Goal: Navigation & Orientation: Go to known website

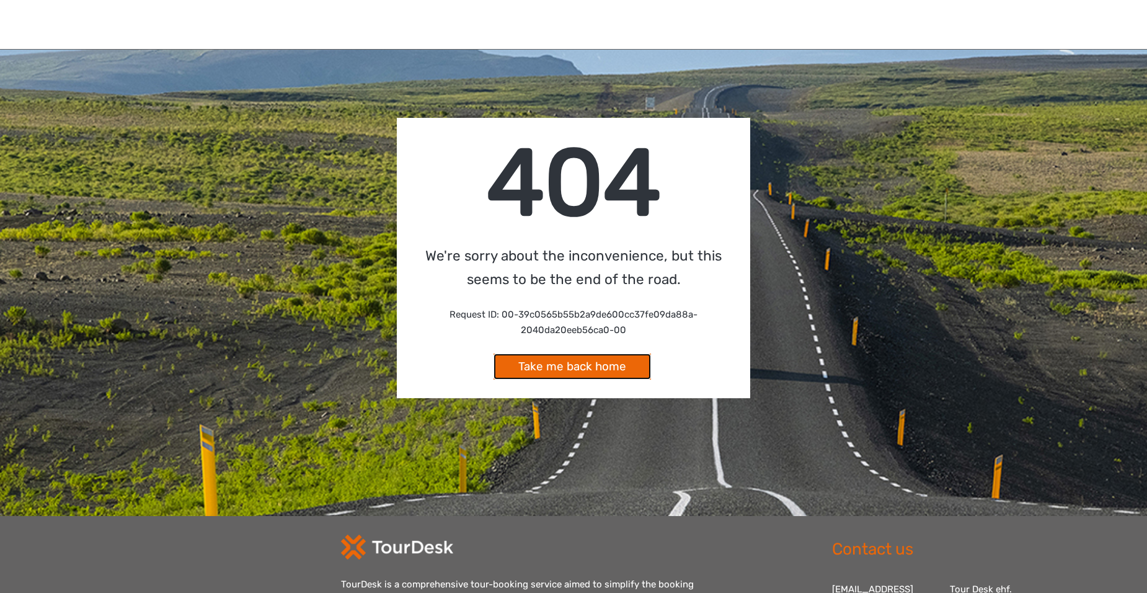
click at [586, 365] on link "Take me back home" at bounding box center [573, 367] width 158 height 27
click at [628, 363] on link "Take me back home" at bounding box center [573, 367] width 158 height 27
